Goal: Information Seeking & Learning: Check status

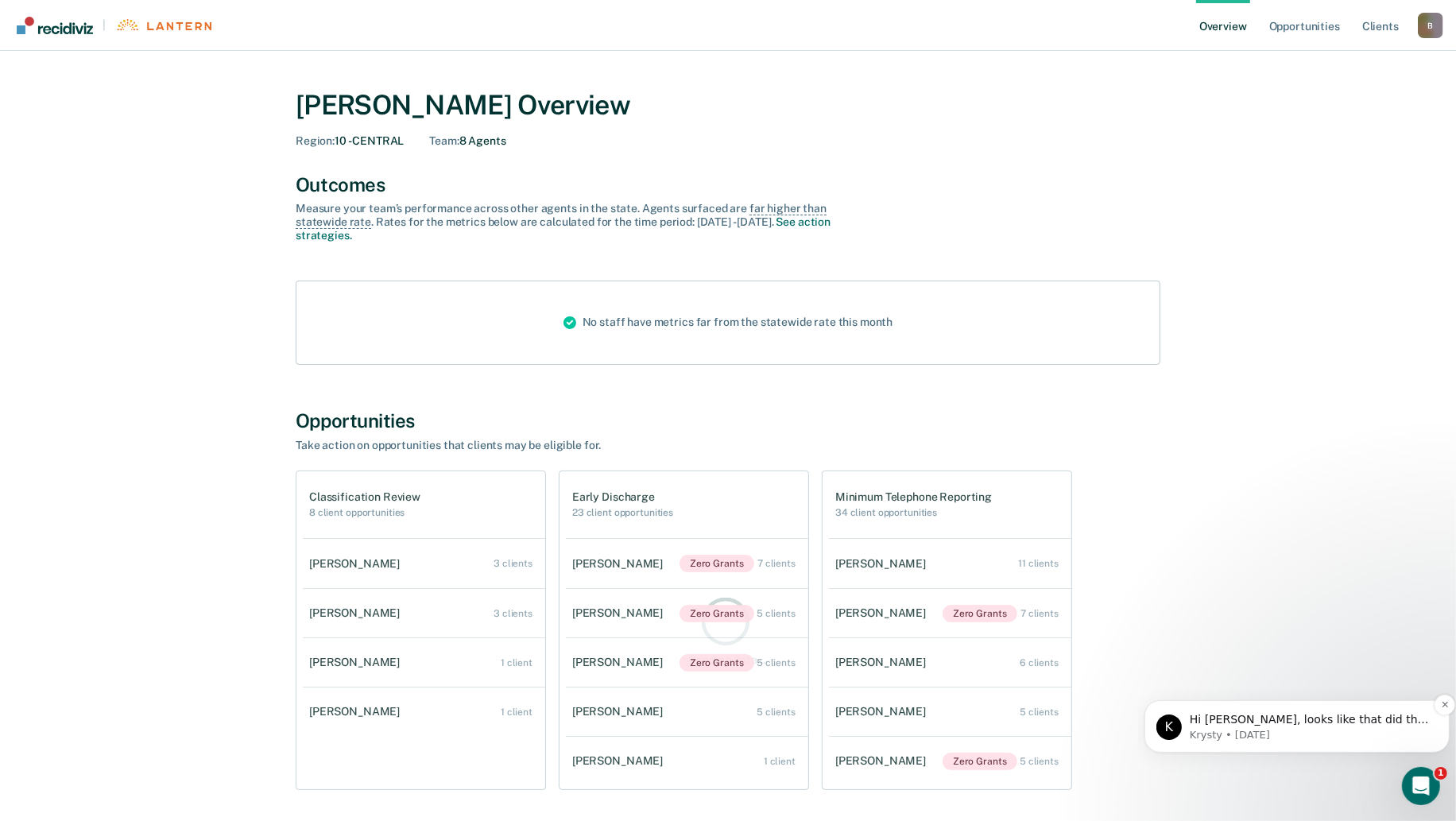
click at [1300, 728] on p "Krysty • [DATE]" at bounding box center [1309, 735] width 240 height 15
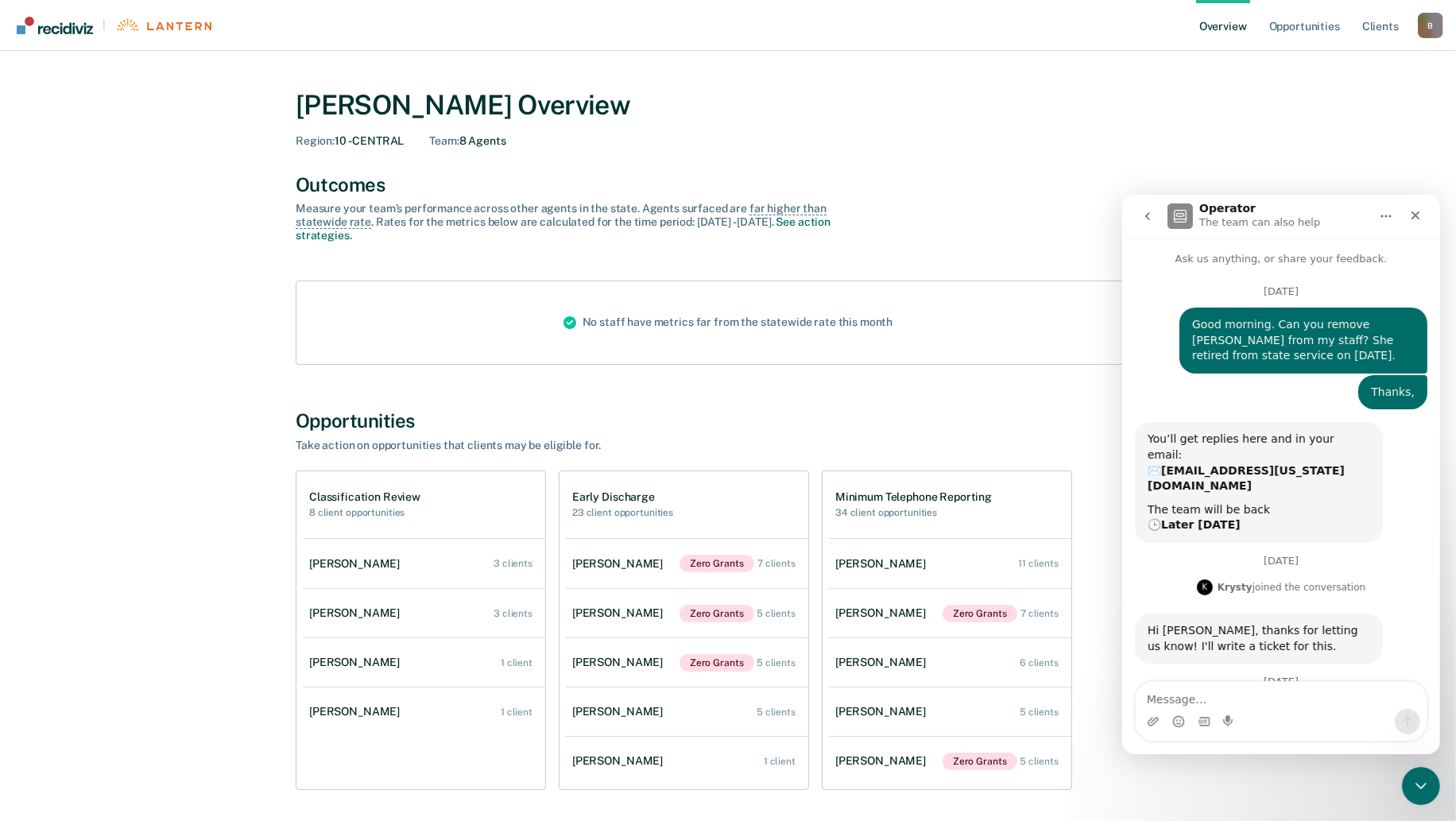
scroll to position [69, 0]
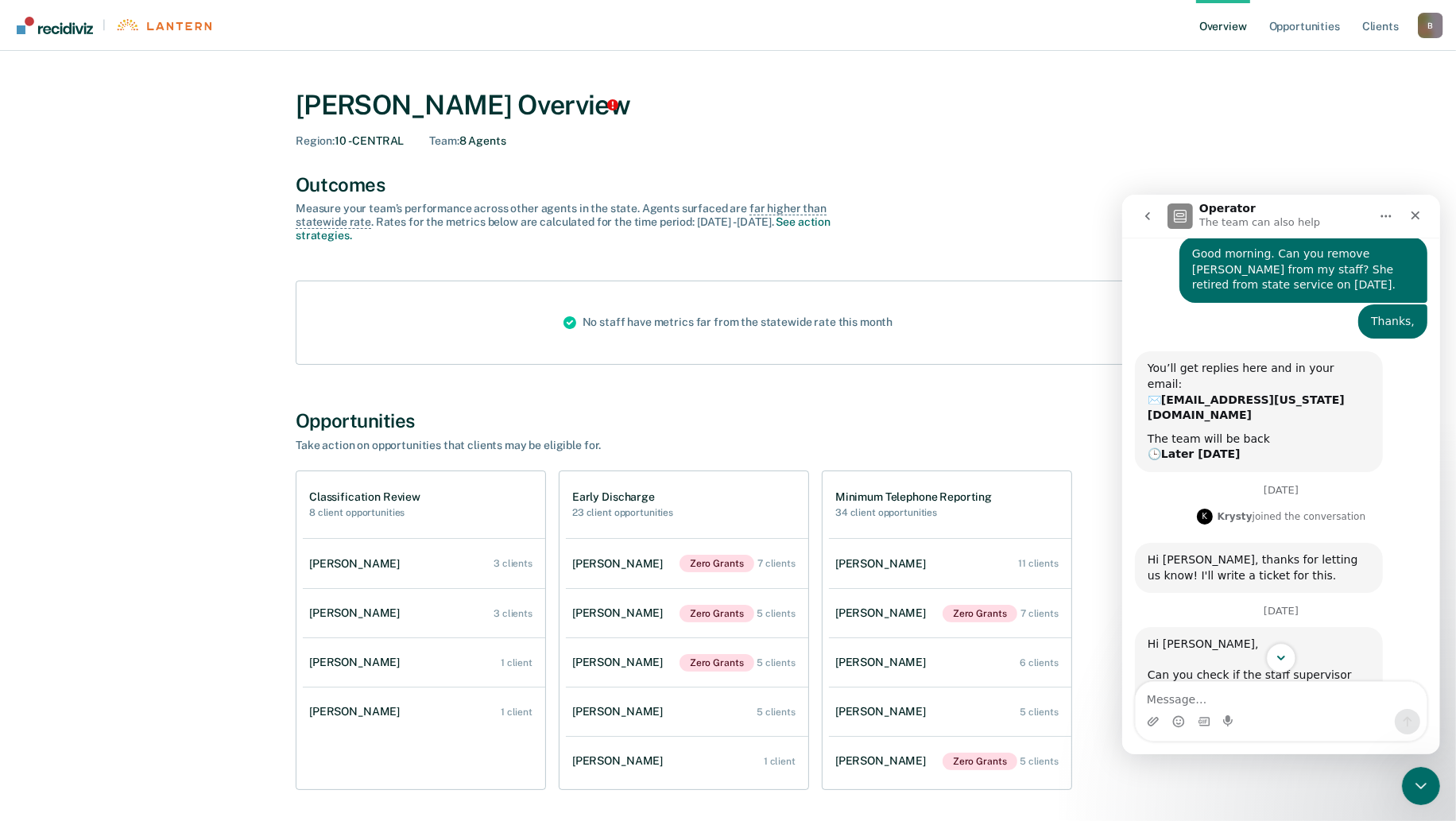
click at [1275, 662] on icon "Scroll to bottom" at bounding box center [1281, 658] width 15 height 15
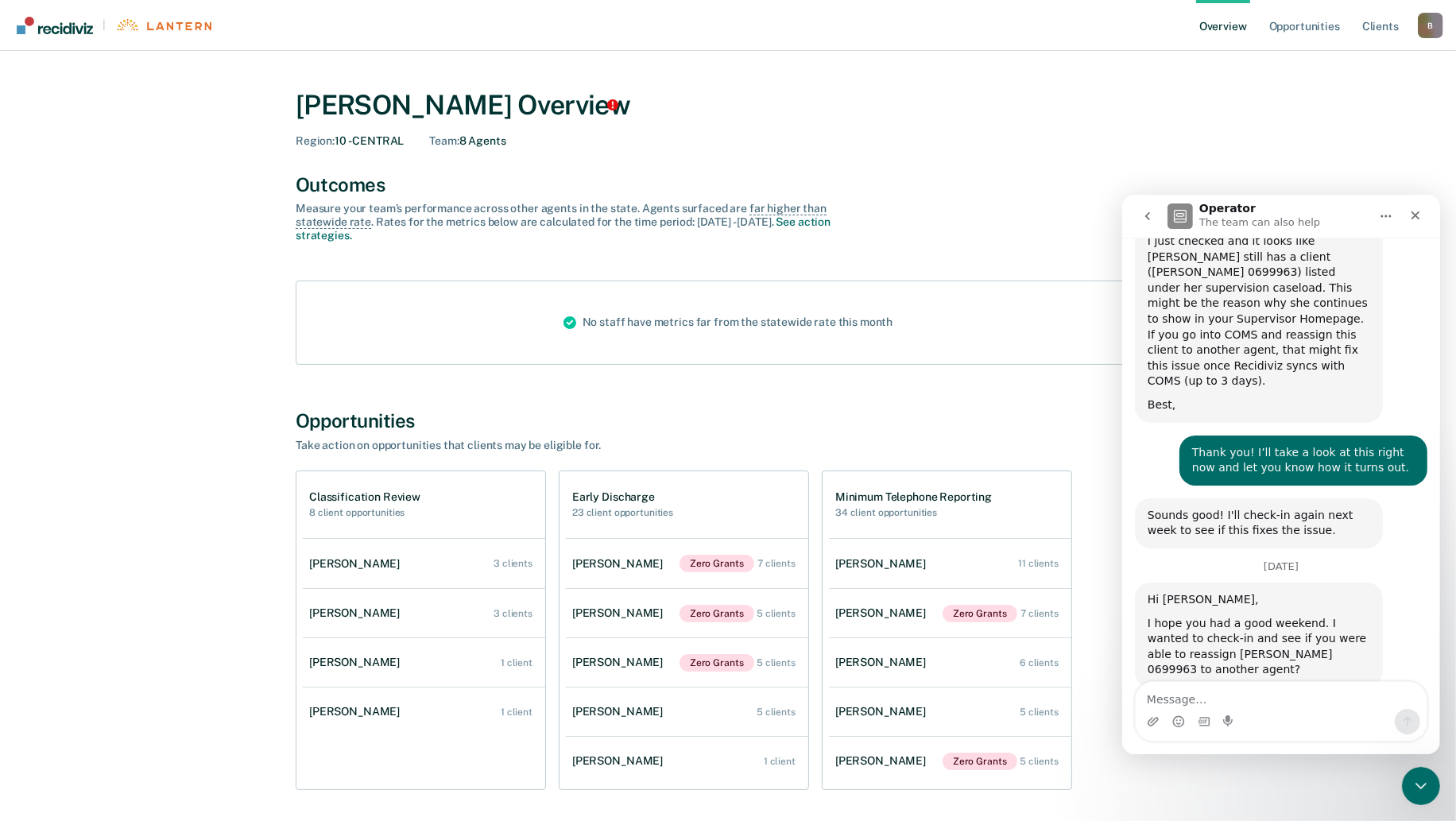
scroll to position [1626, 0]
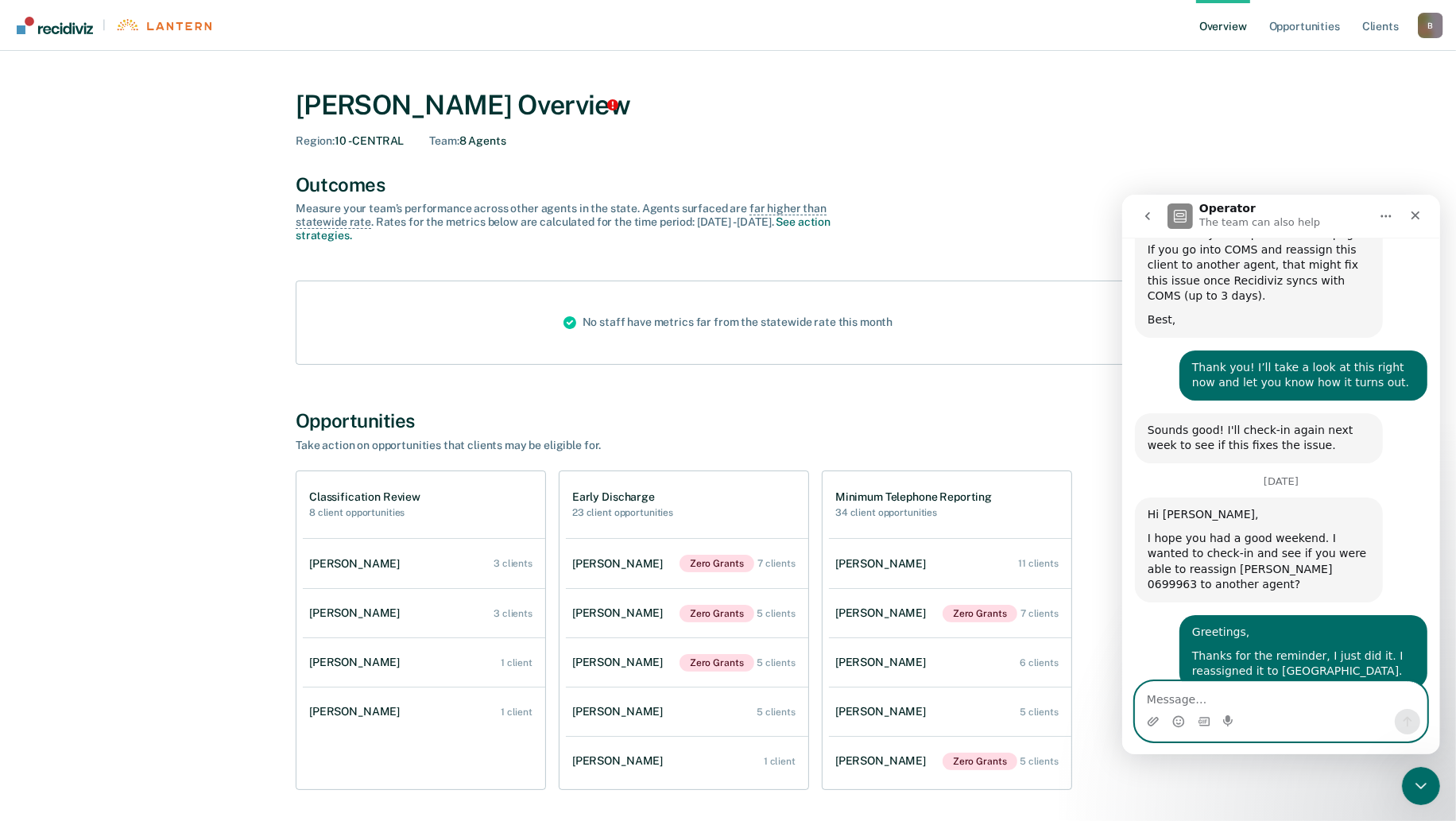
click at [1205, 704] on textarea "Message…" at bounding box center [1280, 694] width 290 height 27
type textarea "YAY!! Thank you!!"
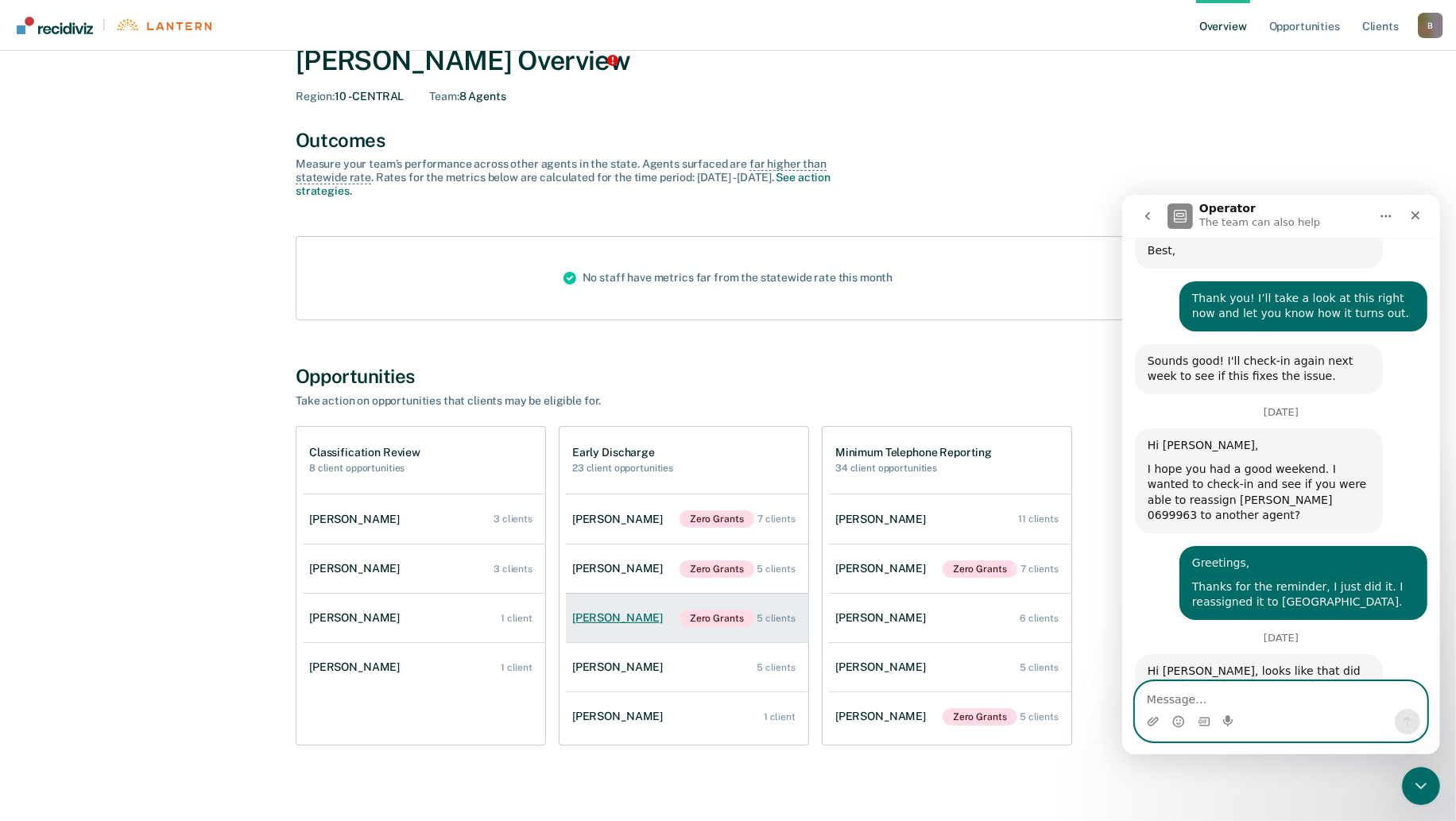
scroll to position [64, 0]
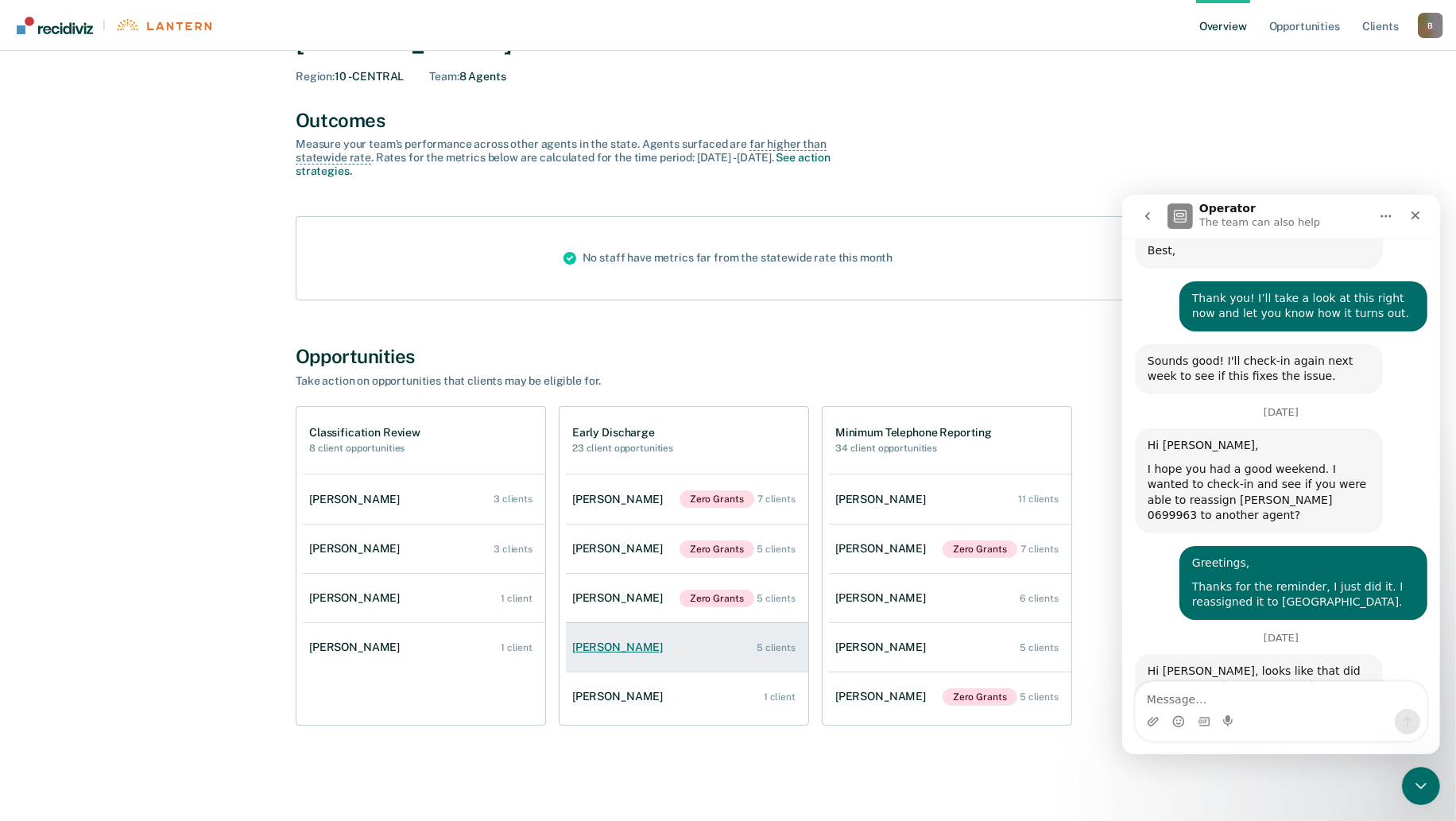
click at [763, 651] on div "5 clients" at bounding box center [776, 648] width 39 height 11
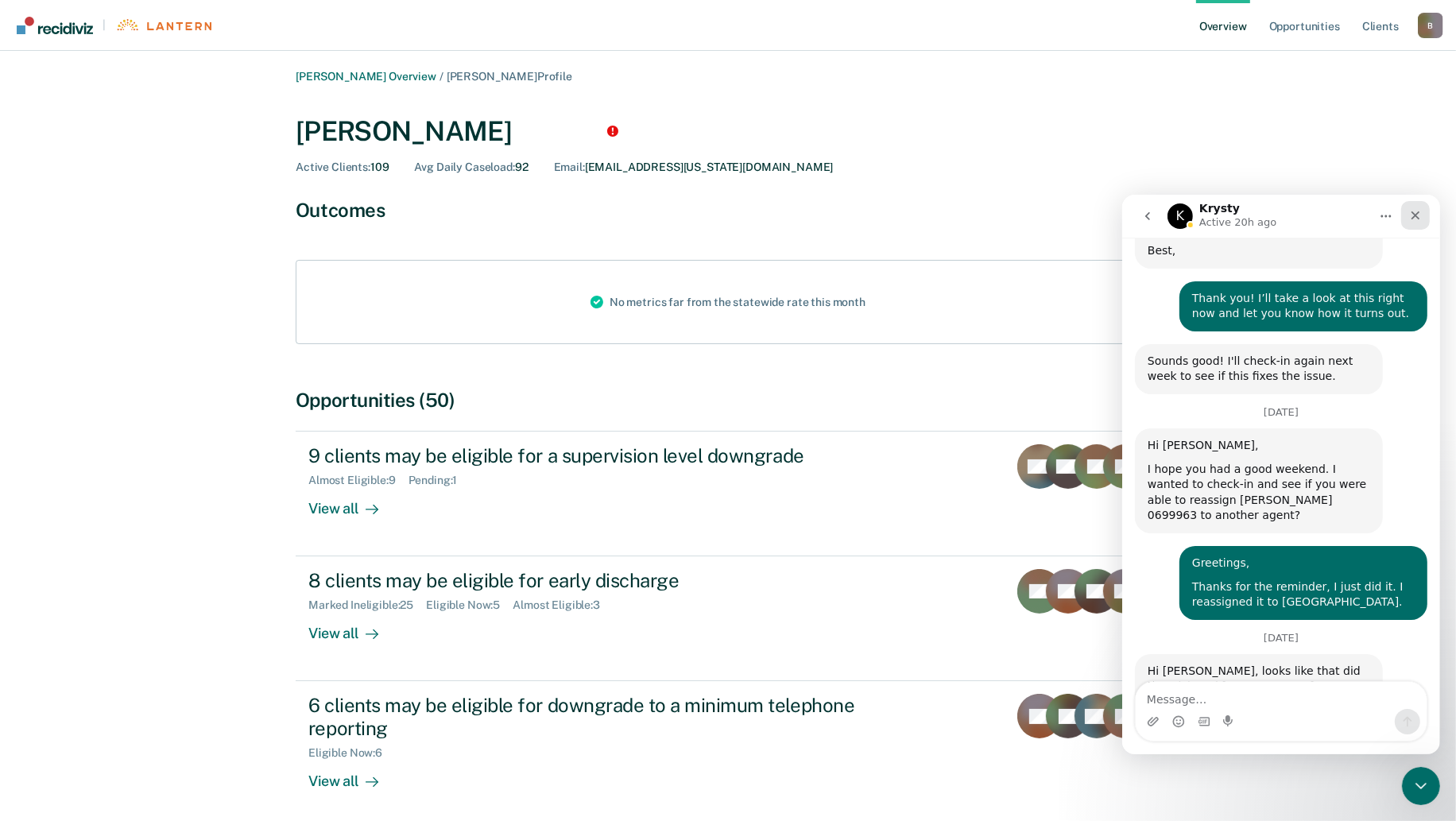
click at [1410, 215] on icon "Close" at bounding box center [1415, 214] width 13 height 13
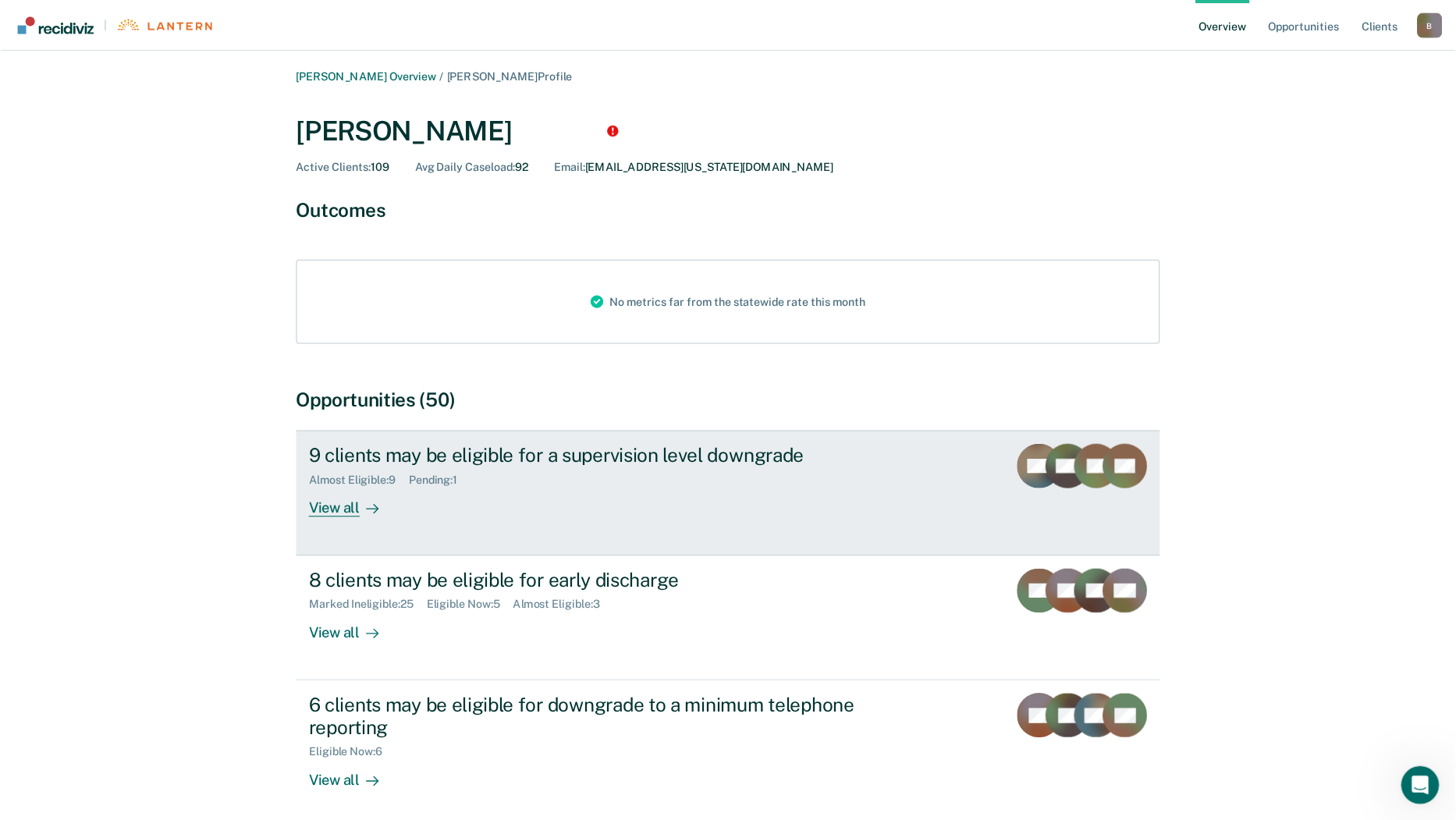
scroll to position [1662, 0]
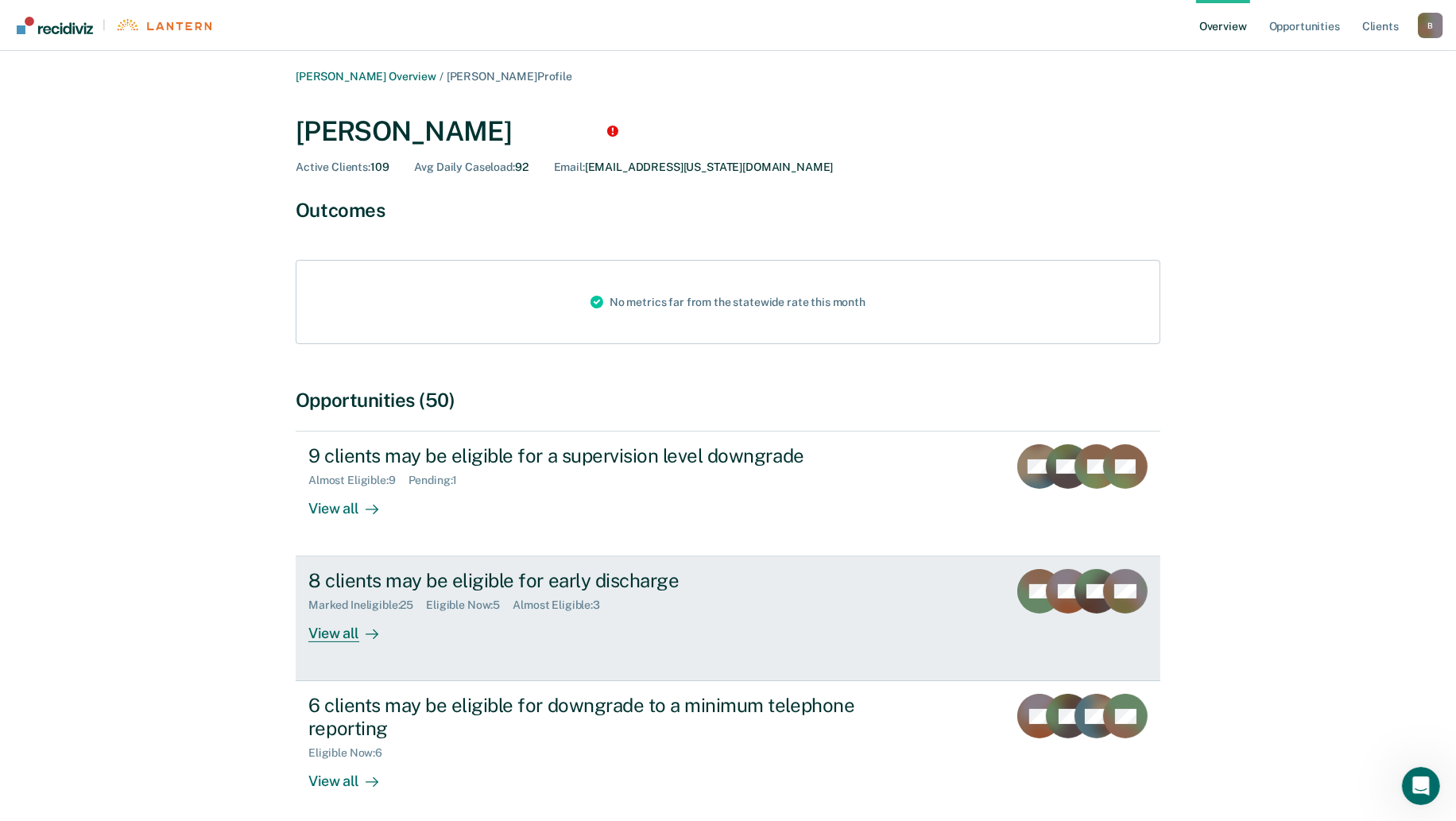
click at [462, 606] on div "Eligible Now : 5" at bounding box center [469, 605] width 87 height 14
